Goal: Transaction & Acquisition: Purchase product/service

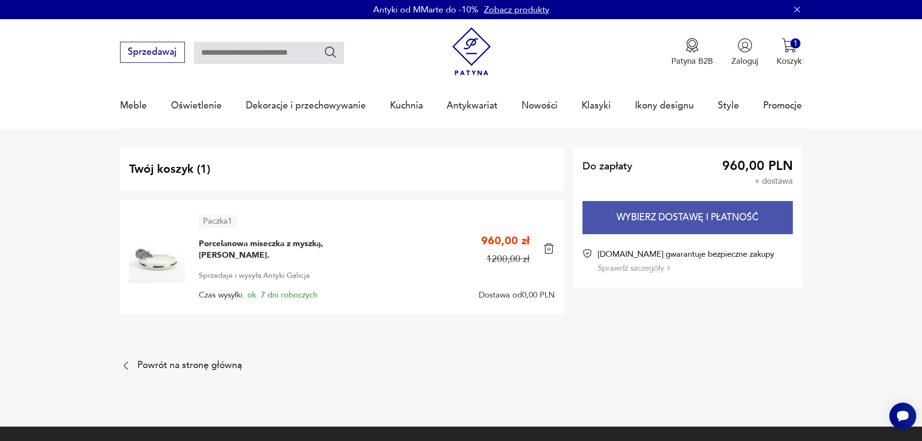
click at [707, 218] on button "Wybierz dostawę i płatność" at bounding box center [688, 217] width 210 height 33
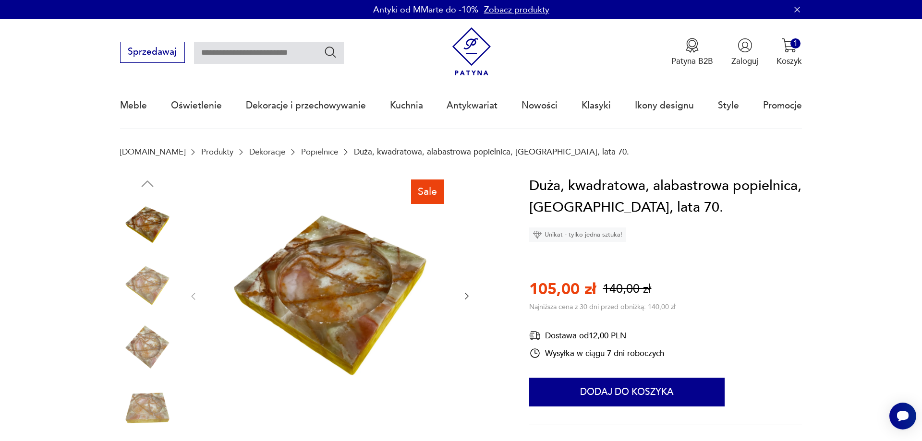
click at [466, 295] on icon "button" at bounding box center [467, 297] width 4 height 7
